Goal: Information Seeking & Learning: Learn about a topic

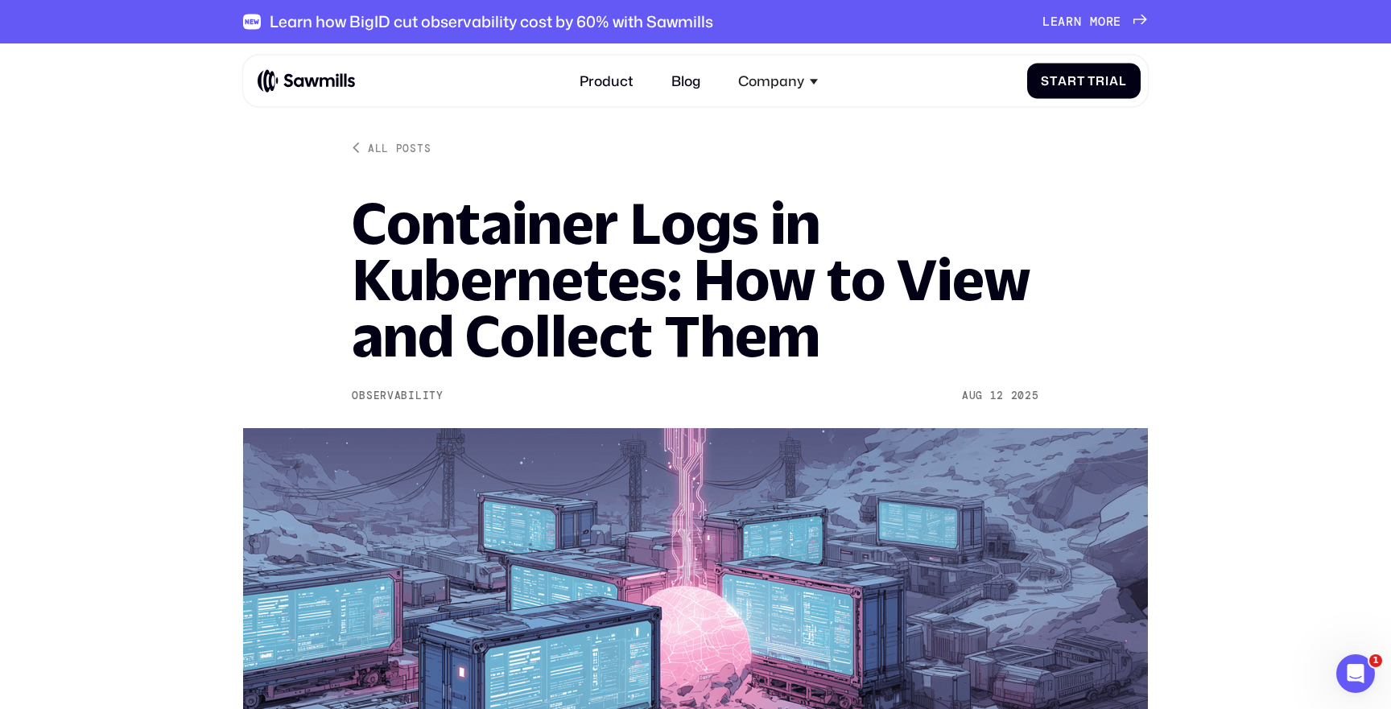
click at [497, 217] on h1 "Container Logs in Kubernetes: How to View and Collect Them" at bounding box center [695, 279] width 687 height 169
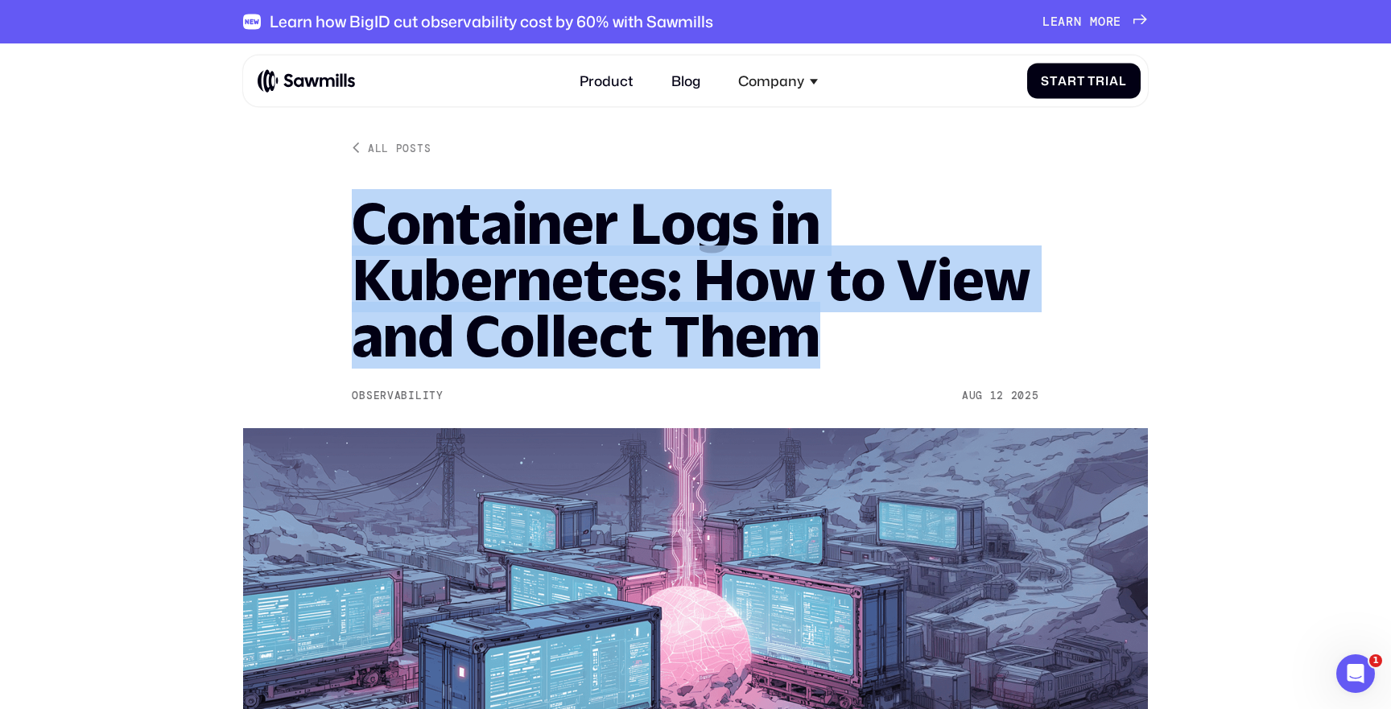
drag, startPoint x: 497, startPoint y: 217, endPoint x: 783, endPoint y: 319, distance: 304.0
click at [783, 319] on h1 "Container Logs in Kubernetes: How to View and Collect Them" at bounding box center [695, 279] width 687 height 169
copy h1 "Container Logs in Kubernetes: How to View and Collect Them"
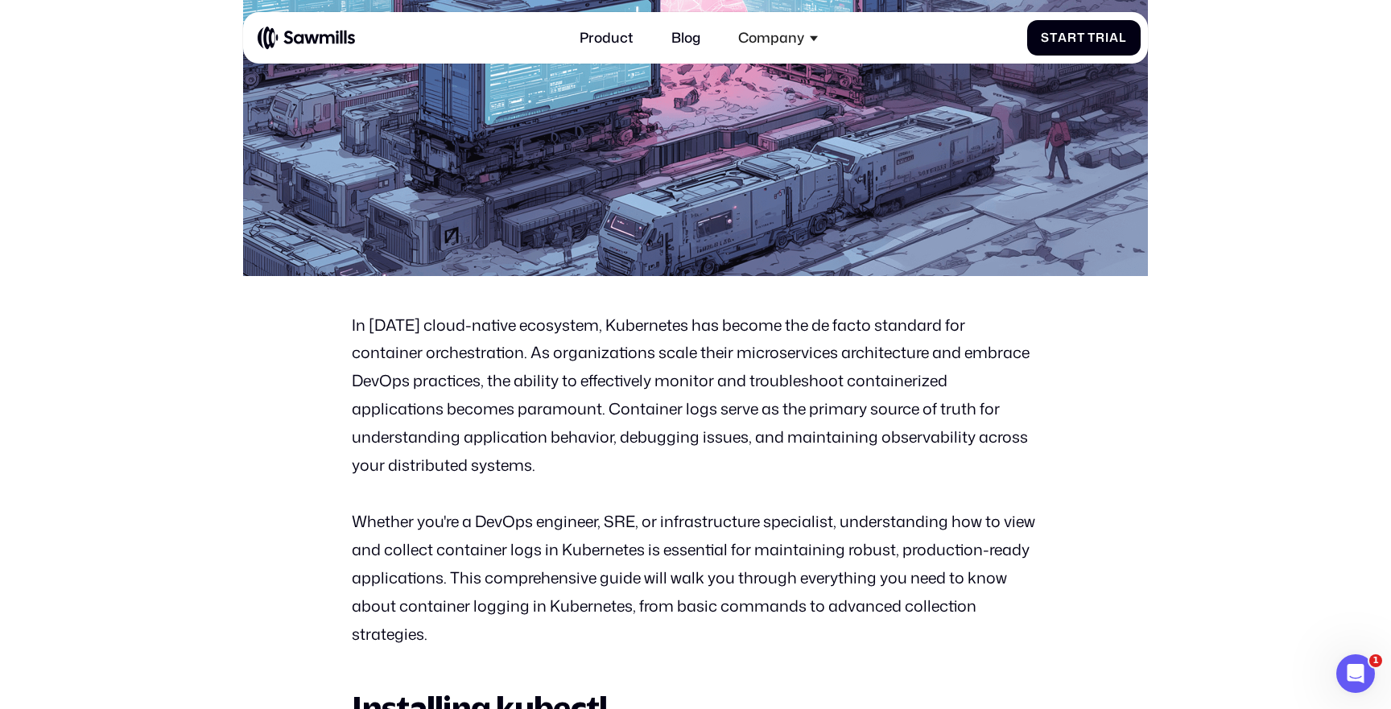
scroll to position [623, 0]
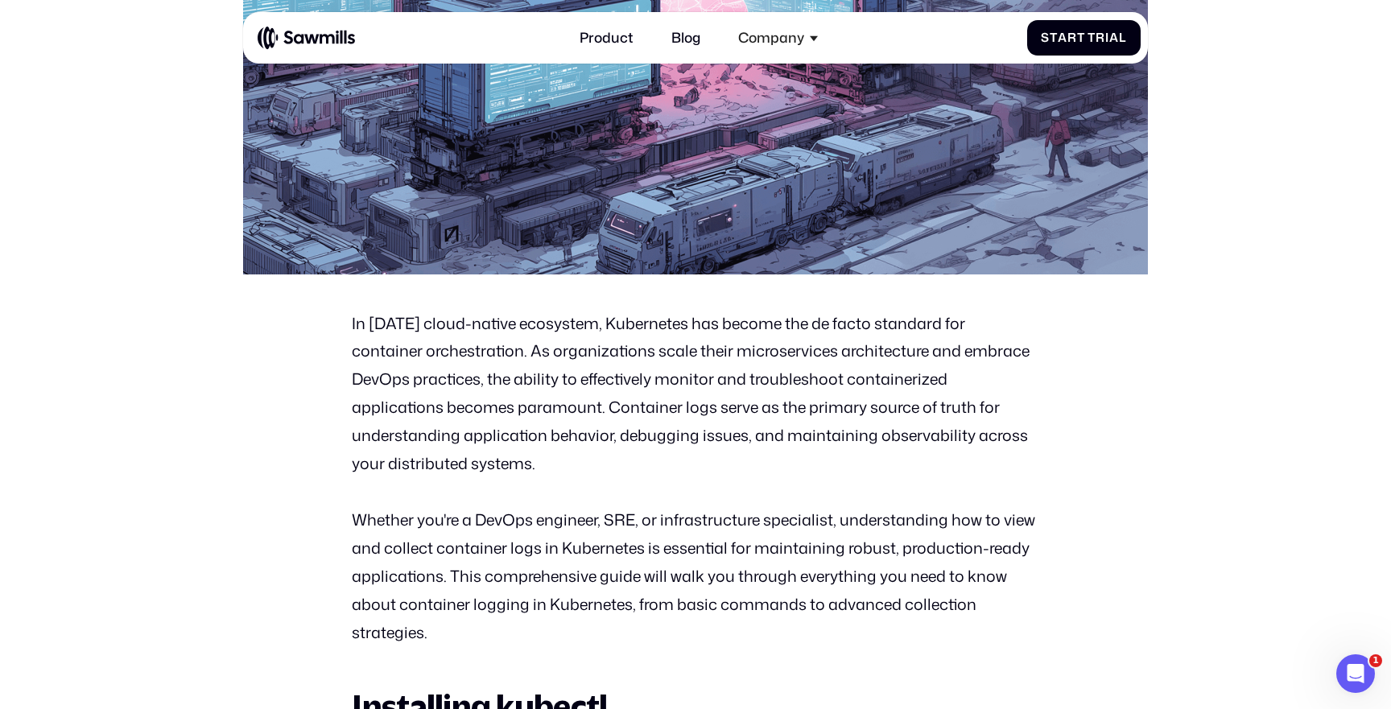
click at [359, 327] on p "In [DATE] cloud-native ecosystem, Kubernetes has become the de facto standard f…" at bounding box center [695, 394] width 687 height 169
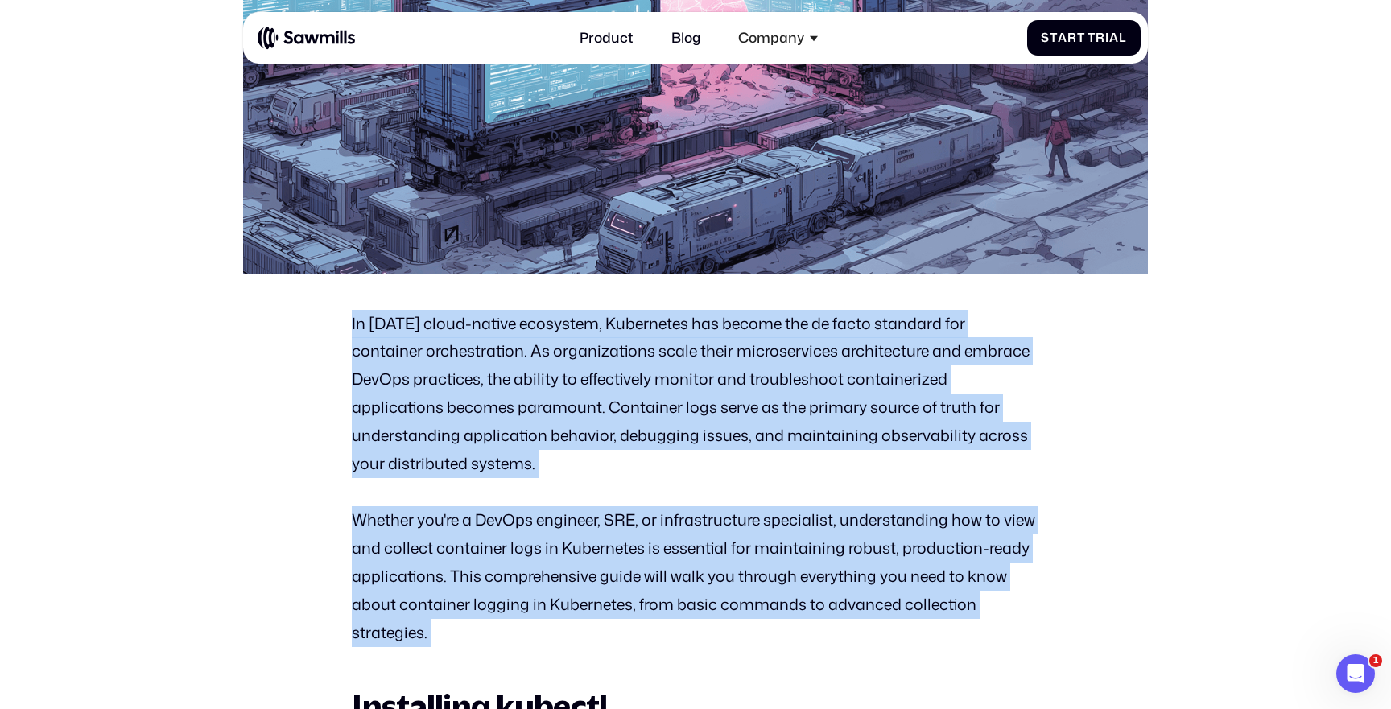
drag, startPoint x: 359, startPoint y: 327, endPoint x: 470, endPoint y: 630, distance: 323.2
copy div "In [DATE] cloud-native ecosystem, Kubernetes has become the de facto standard f…"
click at [576, 254] on img at bounding box center [695, 39] width 904 height 469
